Goal: Task Accomplishment & Management: Complete application form

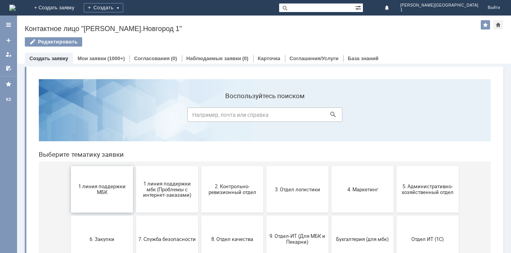
click at [114, 185] on span "1 линия поддержки МБК" at bounding box center [101, 189] width 57 height 12
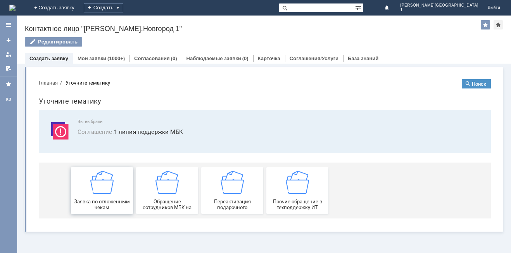
click at [108, 192] on img at bounding box center [101, 182] width 23 height 23
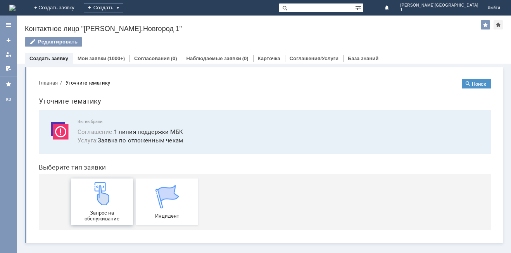
click at [107, 193] on img at bounding box center [101, 193] width 23 height 23
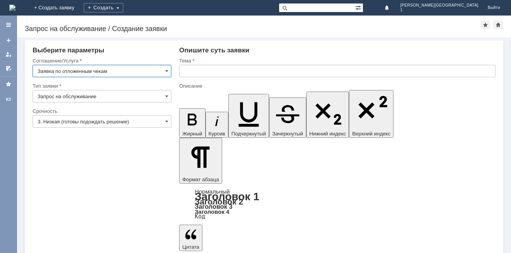
click at [63, 119] on input "3. Низкая (готовы подождать решение)" at bounding box center [102, 121] width 139 height 12
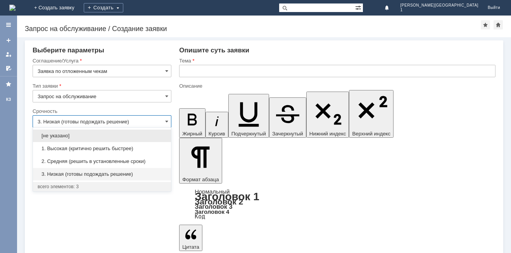
click at [60, 160] on span "2. Средняя (решить в установленные сроки)" at bounding box center [102, 161] width 129 height 6
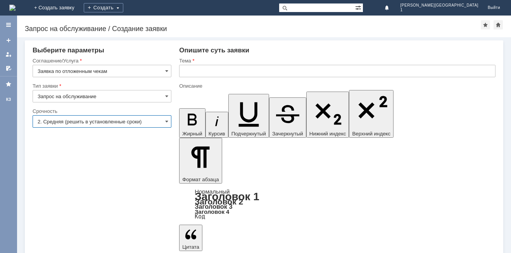
type input "2. Средняя (решить в установленные сроки)"
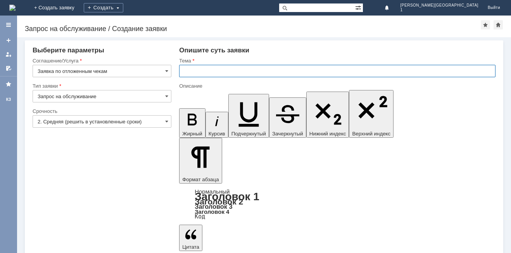
click at [194, 75] on input "text" at bounding box center [337, 71] width 316 height 12
type input "Отложенный чек"
drag, startPoint x: 196, startPoint y: 2084, endPoint x: 198, endPoint y: 2080, distance: 4.9
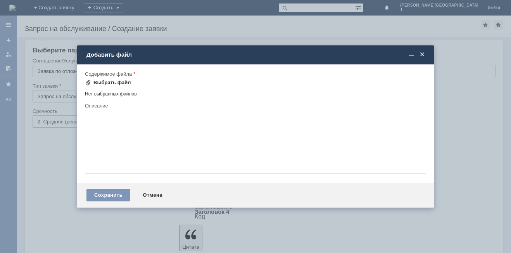
click at [116, 82] on div "Выбрать файл" at bounding box center [112, 82] width 38 height 6
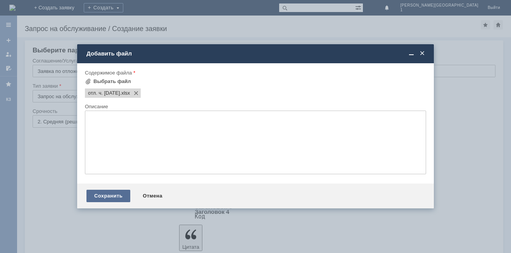
click at [98, 192] on div "Сохранить" at bounding box center [108, 196] width 44 height 12
